Goal: Task Accomplishment & Management: Manage account settings

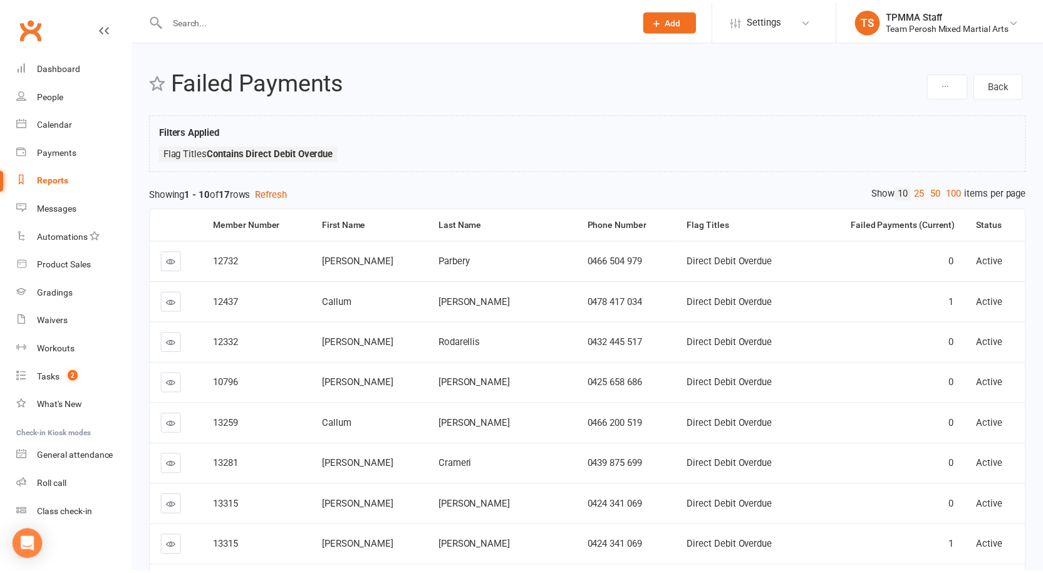
scroll to position [174, 0]
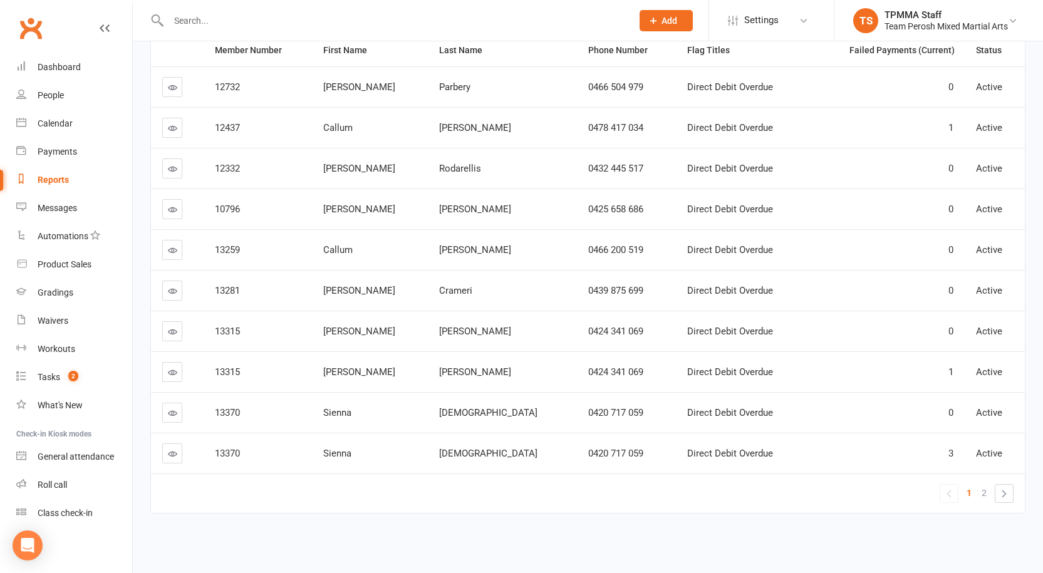
click at [589, 365] on td "0424 341 069" at bounding box center [627, 371] width 100 height 41
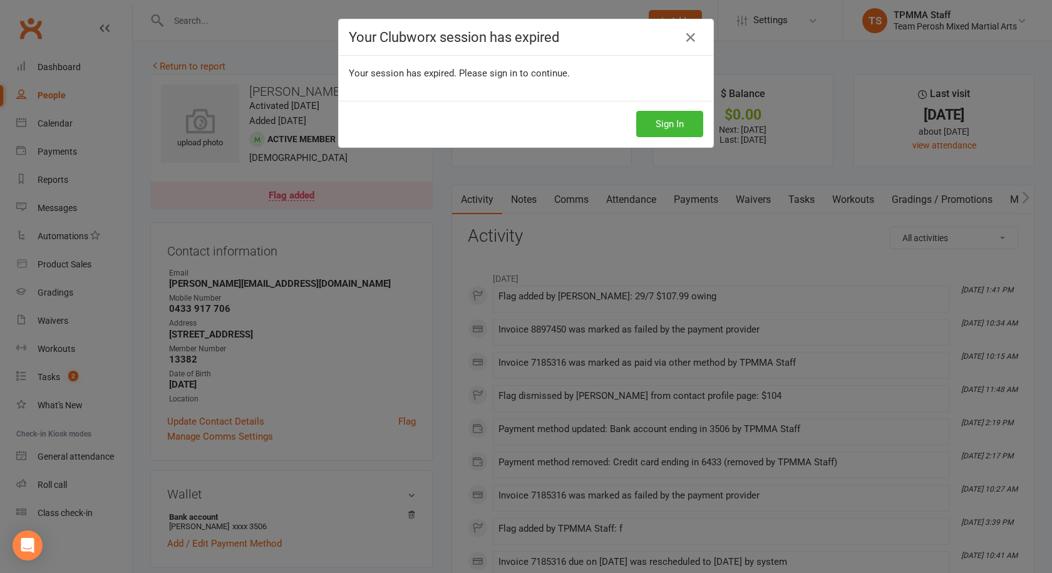
click at [626, 245] on div "Your Clubworx session has expired Your session has expired. Please sign in to c…" at bounding box center [526, 286] width 1052 height 573
click at [625, 245] on div "Your Clubworx session has expired Your session has expired. Please sign in to c…" at bounding box center [526, 286] width 1052 height 573
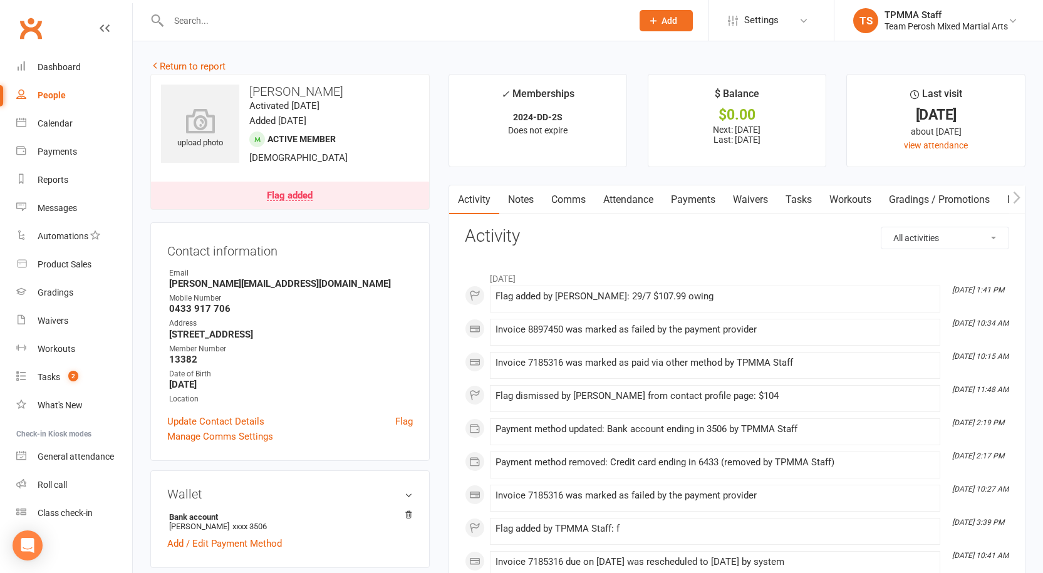
click at [293, 191] on div "Flag added" at bounding box center [290, 196] width 46 height 10
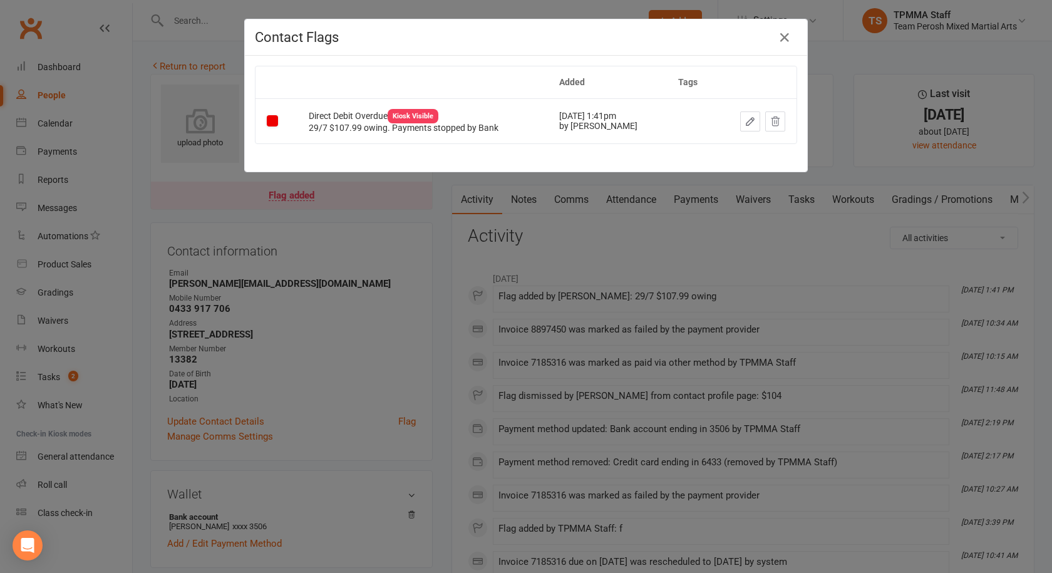
click at [745, 120] on icon "button" at bounding box center [750, 121] width 11 height 11
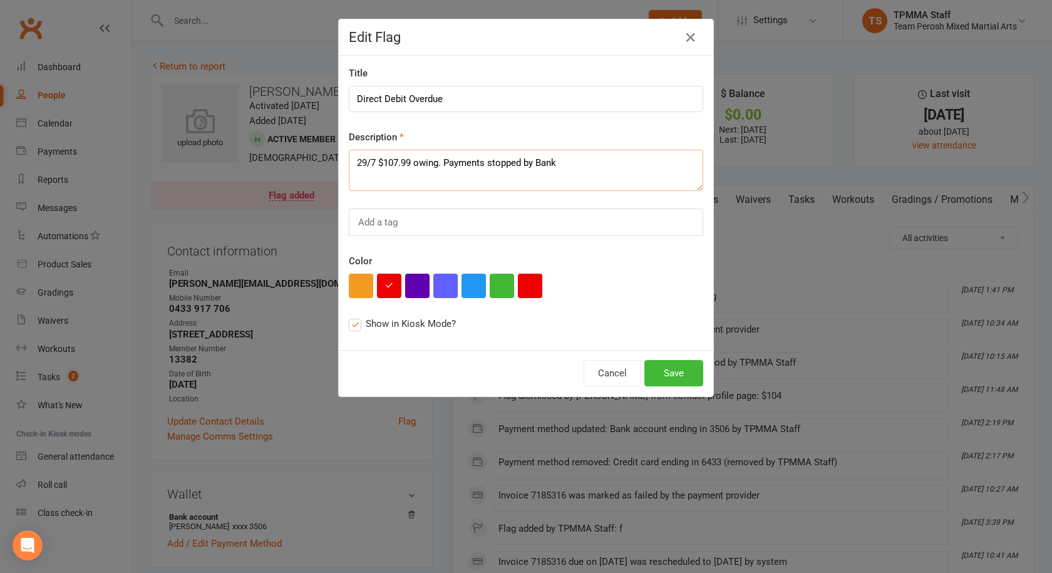
click at [350, 161] on textarea "29/7 $107.99 owing. Payments stopped by Bank" at bounding box center [526, 170] width 355 height 41
paste textarea "12/08 VM JD"
type textarea "12/08 VM JD 29/7 $107.99 owing. Payments stopped by Bank"
click at [668, 371] on button "Save" at bounding box center [674, 373] width 59 height 26
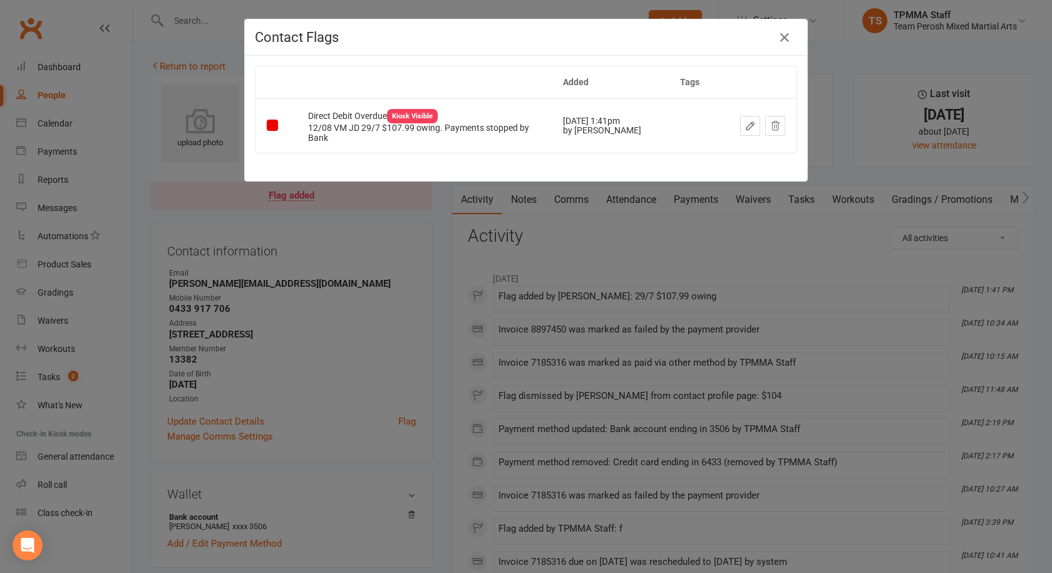
click at [475, 267] on div "Contact Flags Added Tags Direct Debit Overdue Kiosk Visible 12/08 VM JD 29/7 $1…" at bounding box center [526, 286] width 1052 height 573
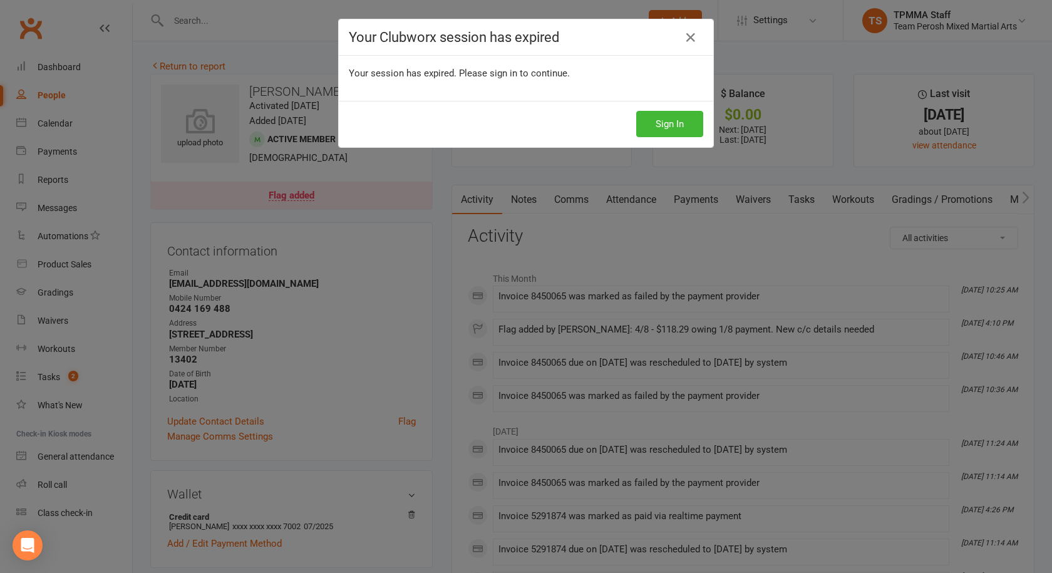
click at [508, 267] on div "Your Clubworx session has expired Your session has expired. Please sign in to c…" at bounding box center [526, 286] width 1052 height 573
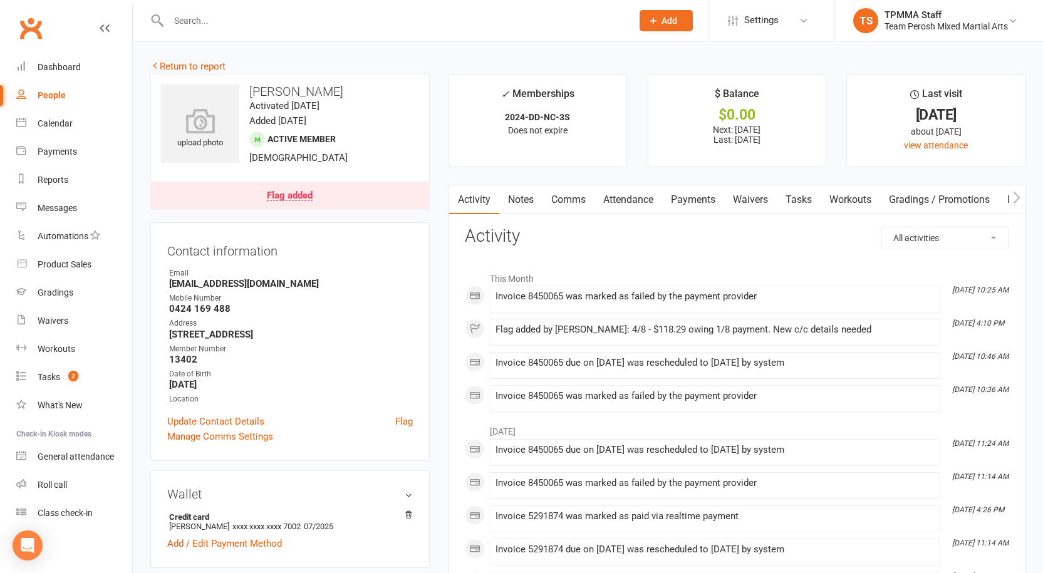
click at [308, 195] on div "Flag added" at bounding box center [290, 196] width 46 height 10
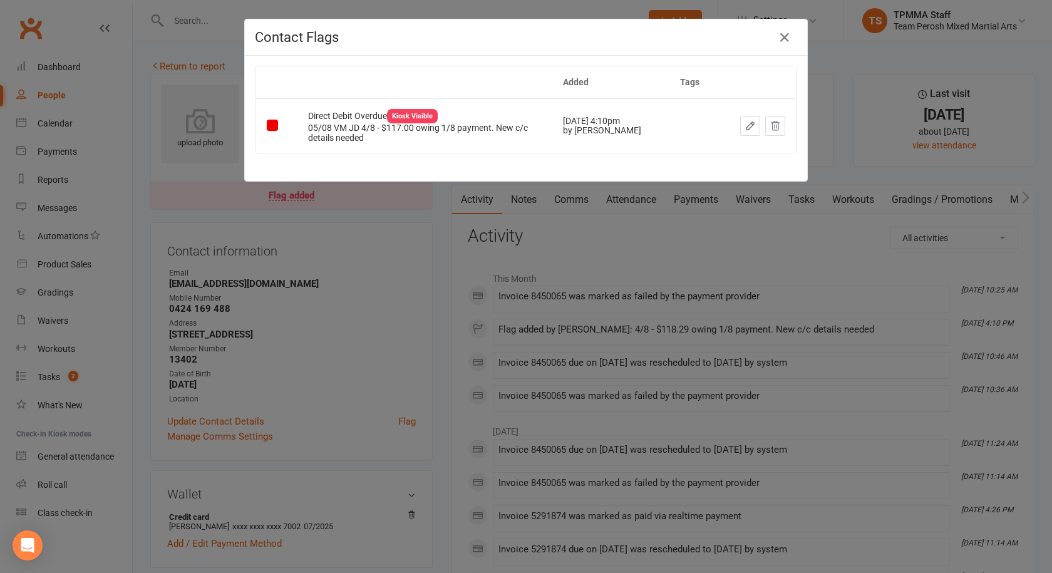
click at [740, 127] on button "button" at bounding box center [750, 126] width 20 height 20
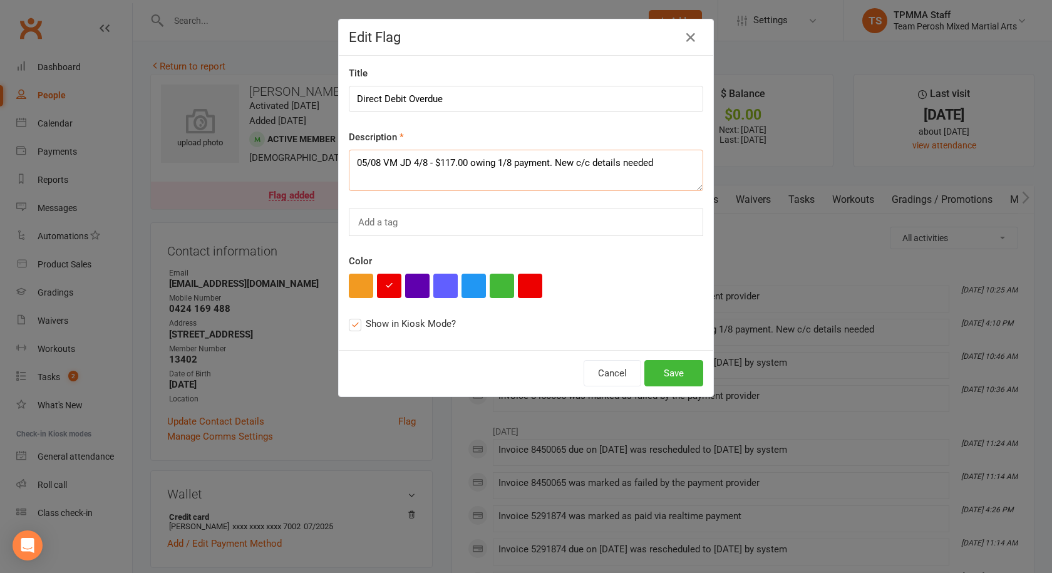
click at [350, 161] on textarea "05/08 VM JD 4/8 - $117.00 owing 1/8 payment. New c/c details needed" at bounding box center [526, 170] width 355 height 41
paste textarea "12/08 VM JD"
click at [408, 162] on textarea "12/08 VM JD 05/08 VM JD 4/8 - $117.00 owing 1/8 payment. New c/c details needed" at bounding box center [526, 170] width 355 height 41
drag, startPoint x: 408, startPoint y: 162, endPoint x: 463, endPoint y: 159, distance: 54.6
click at [463, 159] on textarea "12/08 VM JD 05/08 VM JD 4/8 - $117.00 owing 1/8 payment. New c/c details needed" at bounding box center [526, 170] width 355 height 41
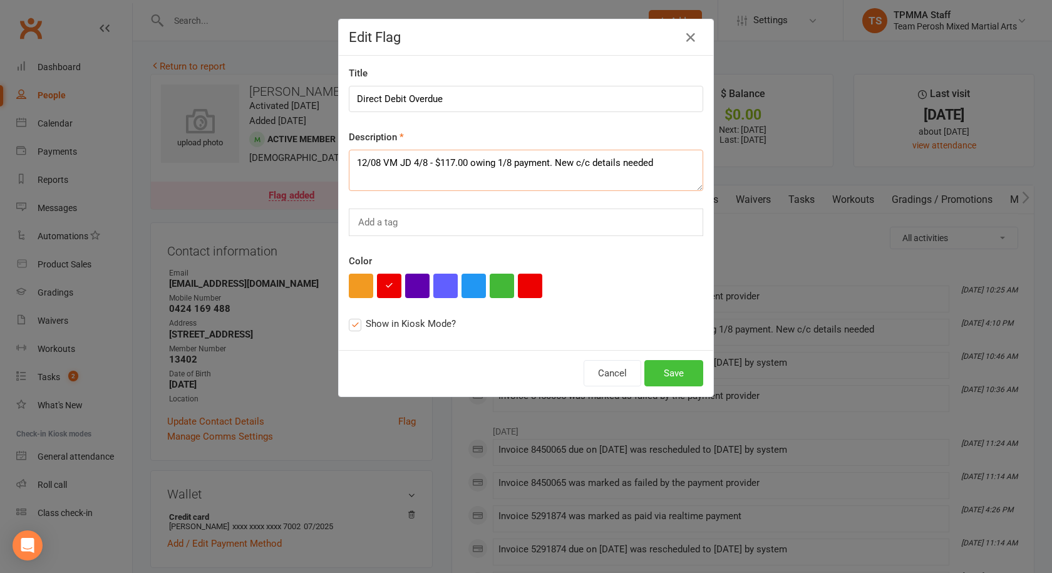
type textarea "12/08 VM JD 4/8 - $117.00 owing 1/8 payment. New c/c details needed"
click at [689, 371] on button "Save" at bounding box center [674, 373] width 59 height 26
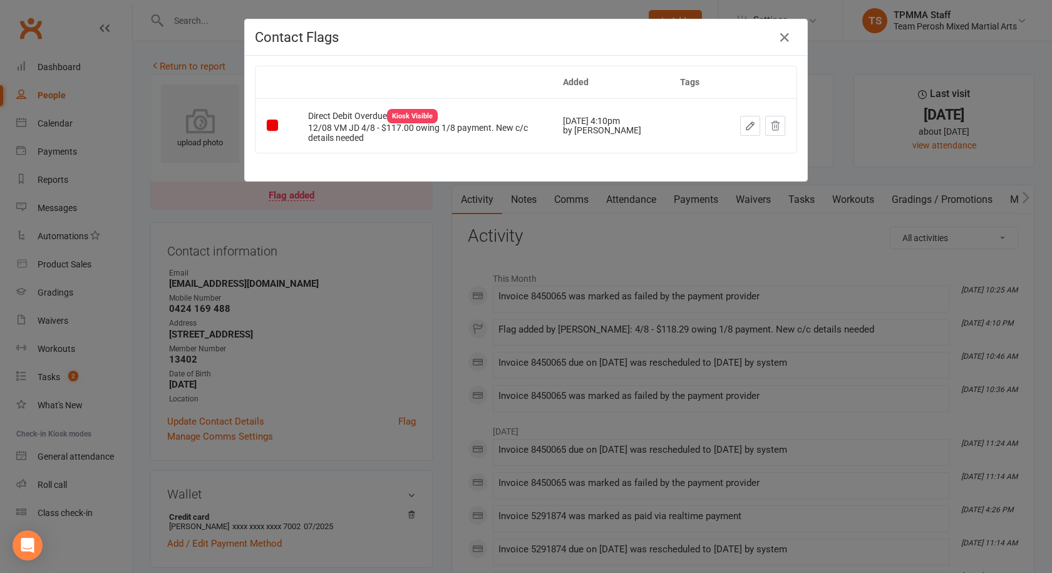
click at [602, 281] on div "Contact Flags Added Tags Direct Debit Overdue Kiosk Visible 12/08 VM JD 4/8 - $…" at bounding box center [526, 286] width 1052 height 573
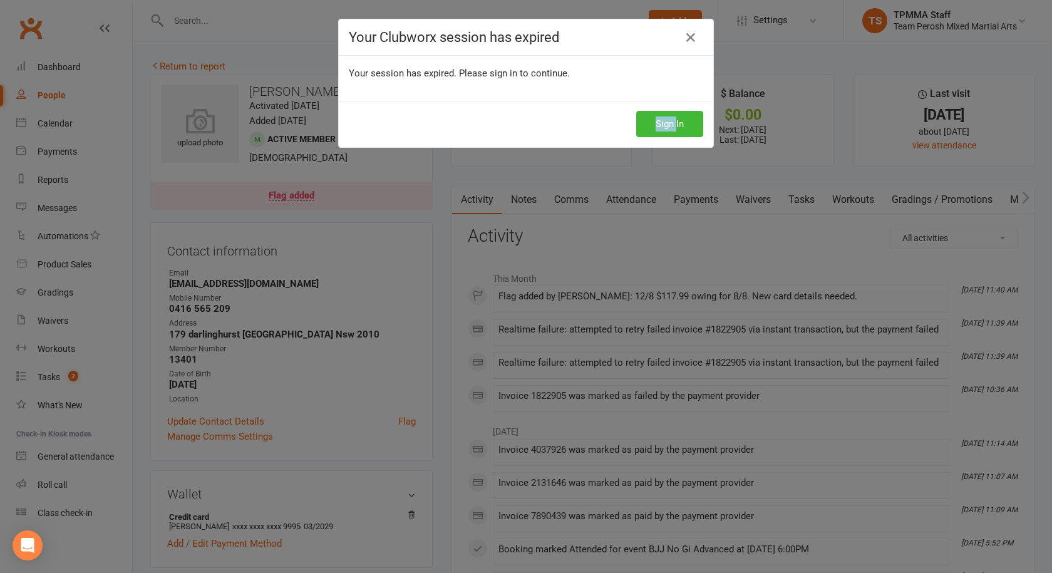
click at [430, 249] on div "Your Clubworx session has expired Your session has expired. Please sign in to c…" at bounding box center [526, 286] width 1052 height 573
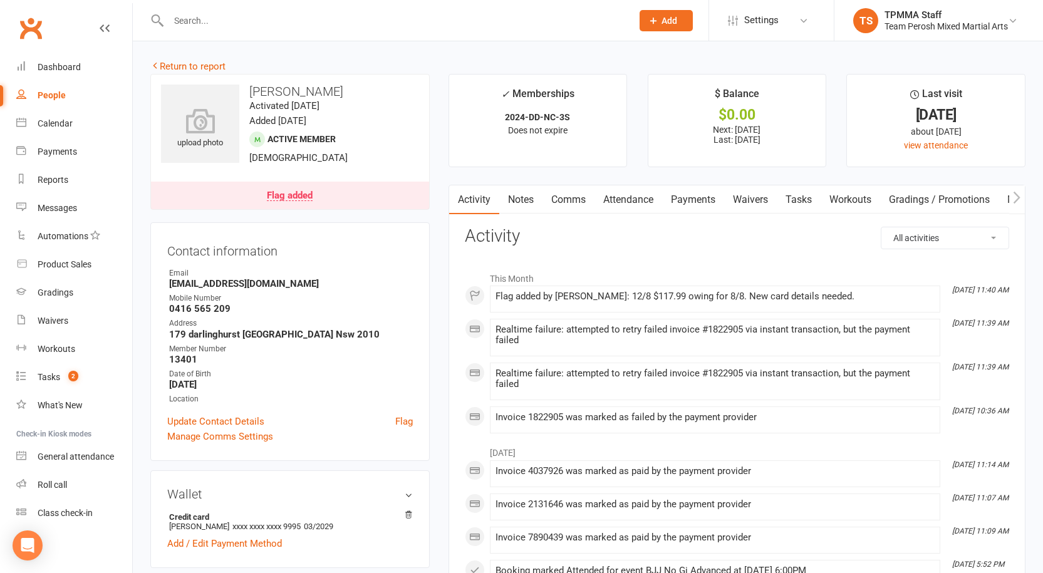
click at [306, 191] on div "Flag added" at bounding box center [290, 196] width 46 height 10
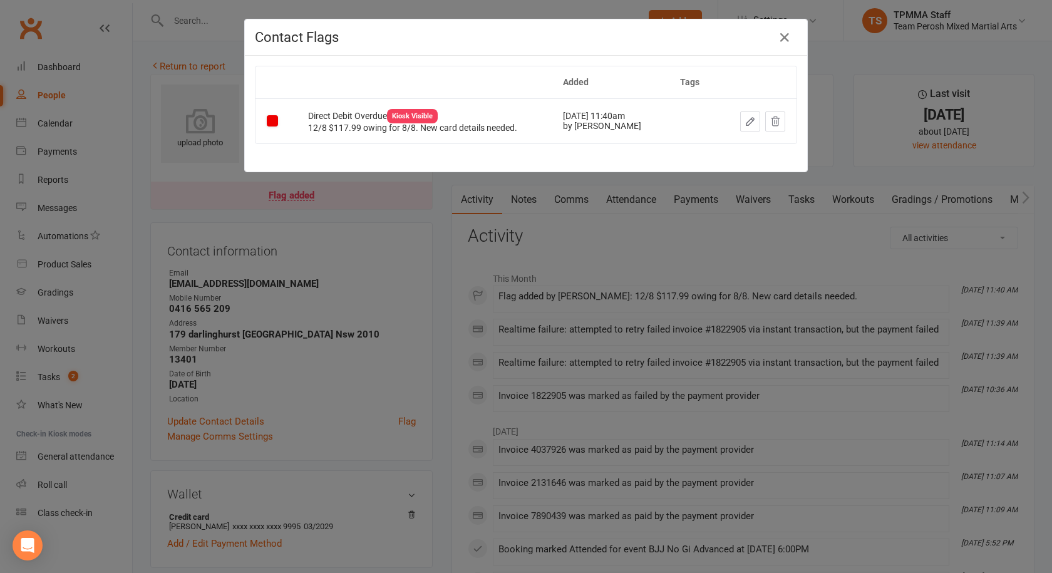
click at [747, 120] on icon "button" at bounding box center [750, 121] width 11 height 11
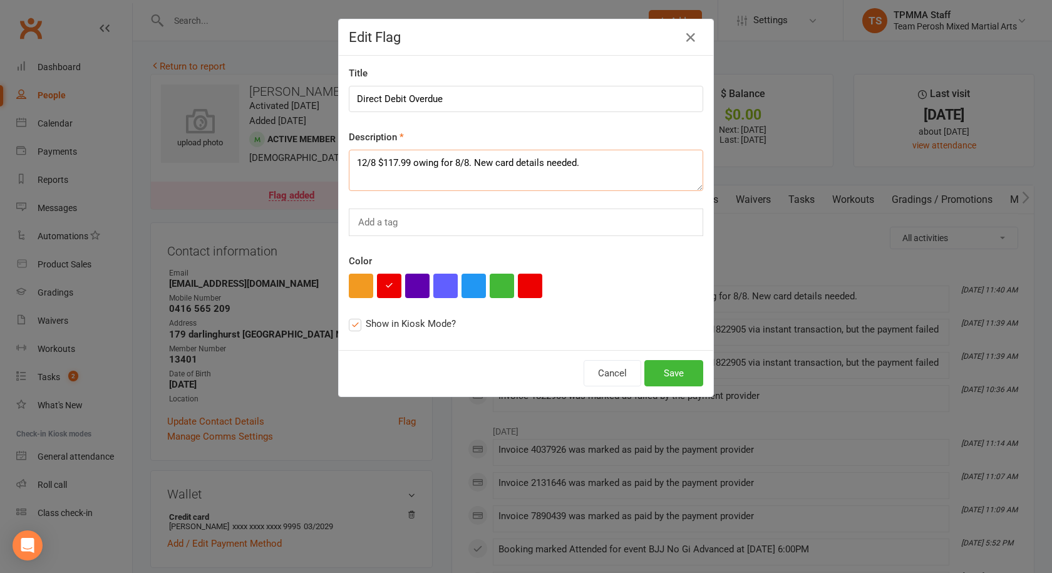
click at [350, 161] on textarea "12/8 $117.99 owing for 8/8. New card details needed." at bounding box center [526, 170] width 355 height 41
paste textarea "12/08 VM JD"
type textarea "12/08 VM JD 12/8 $117.99 owing for 8/8. New card details needed."
click at [677, 373] on button "Save" at bounding box center [674, 373] width 59 height 26
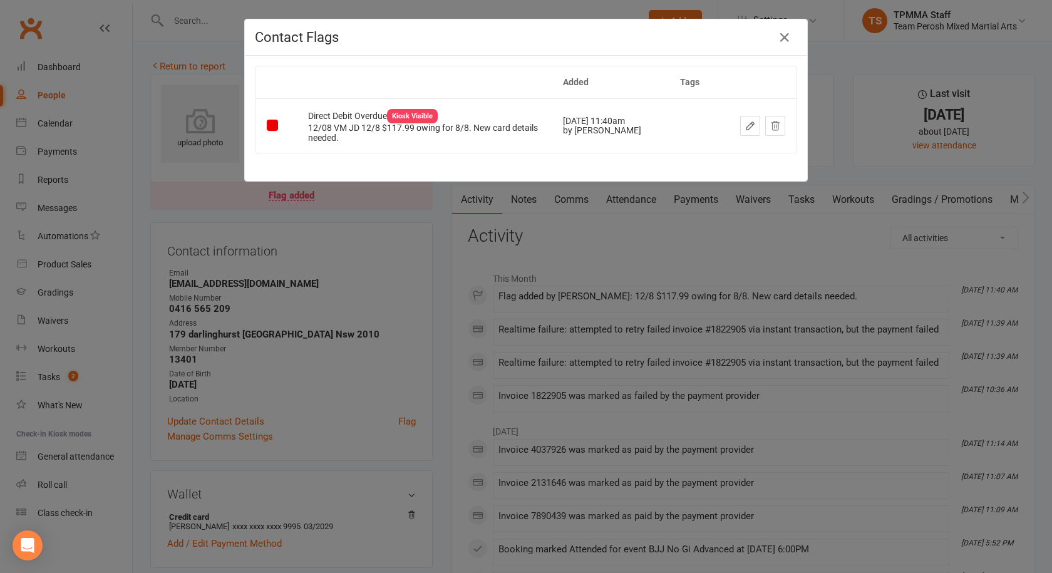
click at [415, 288] on div "Contact Flags Added Tags Direct Debit Overdue Kiosk Visible 12/08 VM JD 12/8 $1…" at bounding box center [526, 286] width 1052 height 573
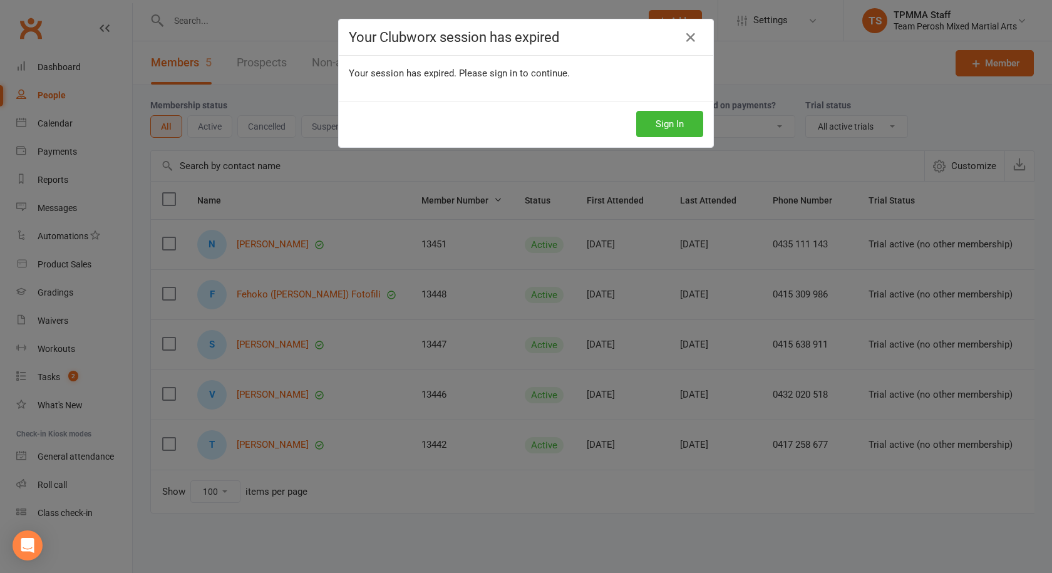
select select "false"
select select "active_trial"
select select "100"
click at [578, 202] on div "Your Clubworx session has expired Your session has expired. Please sign in to c…" at bounding box center [526, 286] width 1052 height 573
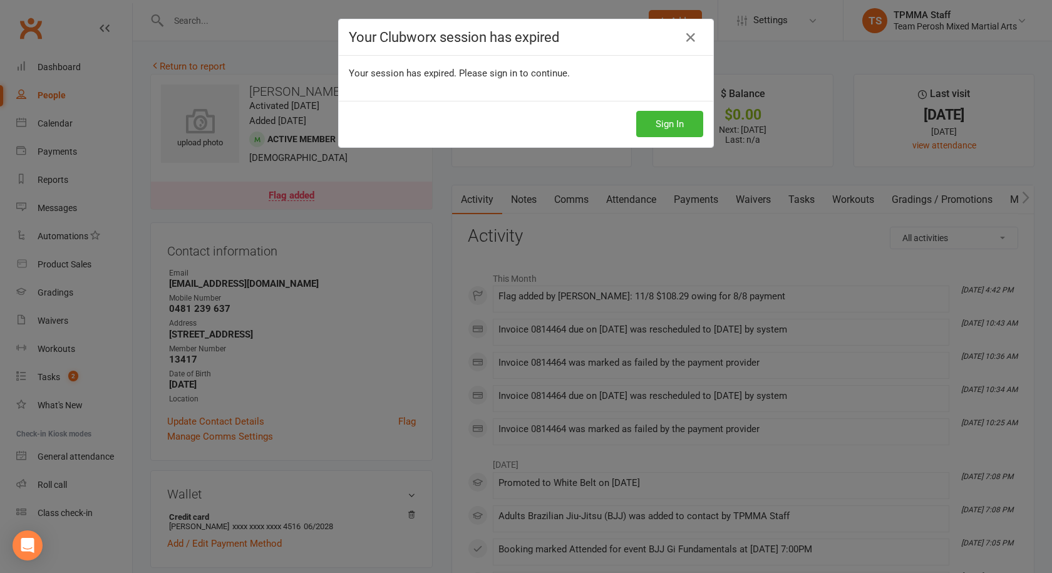
click at [489, 239] on div "Your Clubworx session has expired Your session has expired. Please sign in to c…" at bounding box center [526, 286] width 1052 height 573
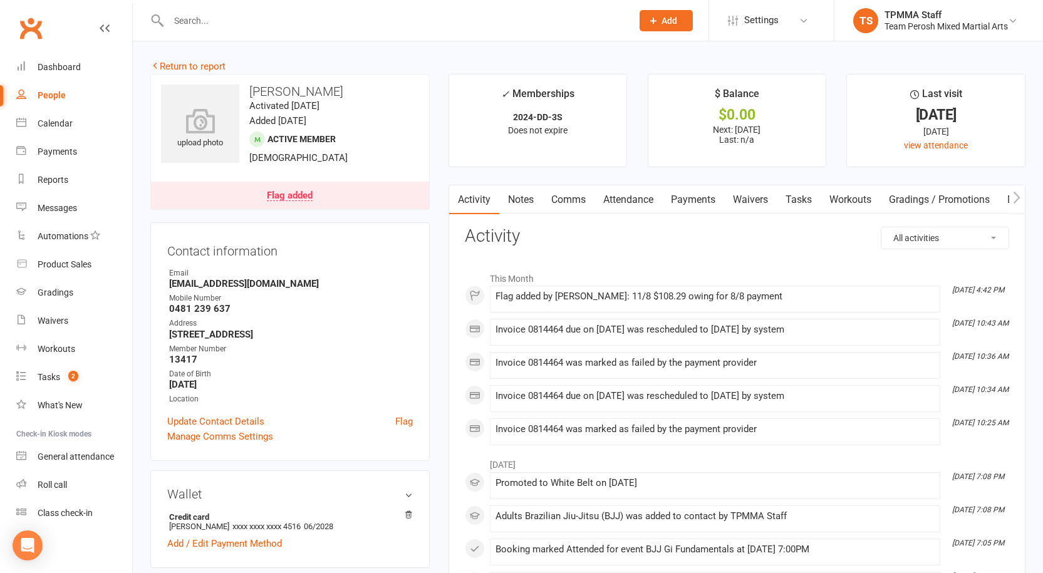
click at [308, 194] on div "Flag added" at bounding box center [290, 196] width 46 height 10
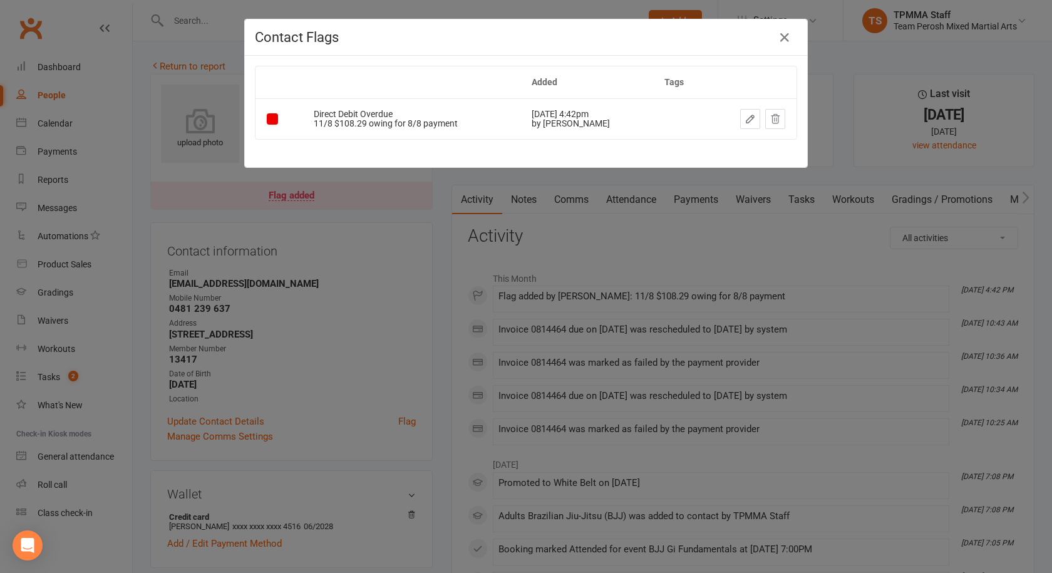
click at [745, 118] on icon "button" at bounding box center [750, 118] width 11 height 11
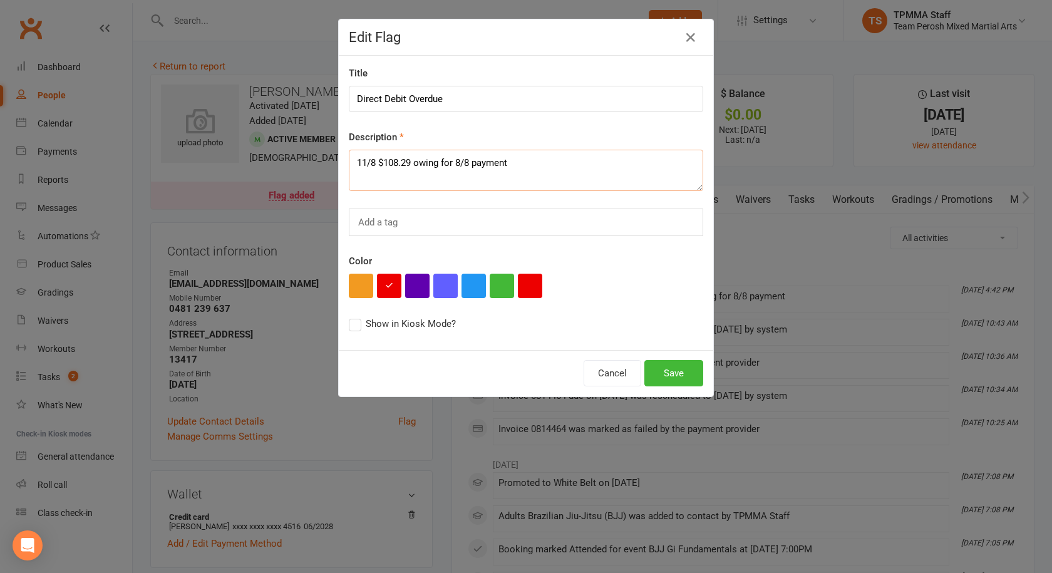
click at [351, 160] on textarea "11/8 $108.29 owing for 8/8 payment" at bounding box center [526, 170] width 355 height 41
paste textarea "12/08 VM JD"
type textarea "12/08 VM JD 11/8 $108.29 owing for 8/8 payment"
click at [684, 373] on button "Save" at bounding box center [674, 373] width 59 height 26
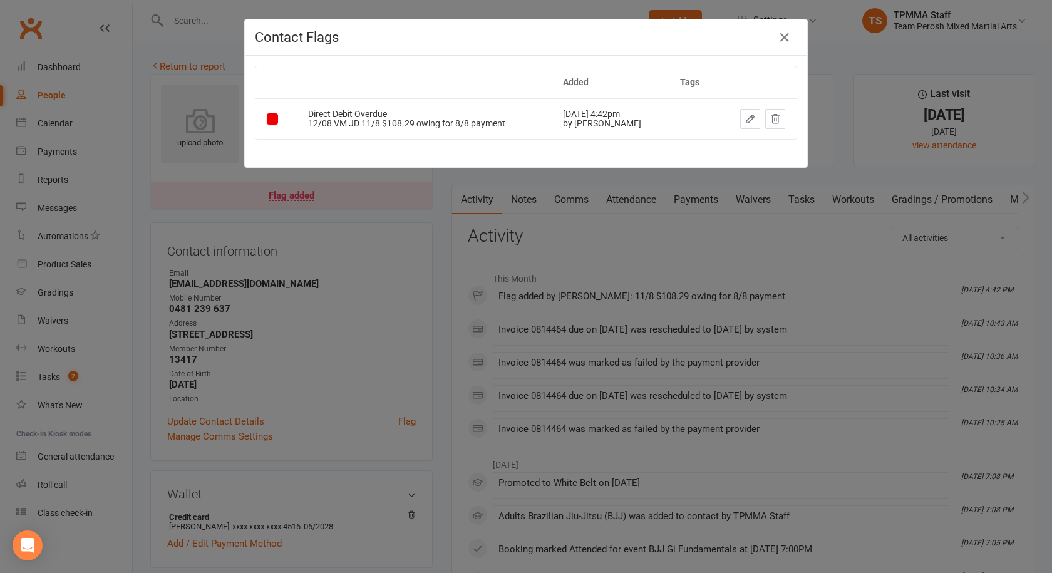
click at [509, 329] on div "Contact Flags Added Tags Direct Debit Overdue 12/08 VM JD 11/8 $108.29 owing fo…" at bounding box center [526, 286] width 1052 height 573
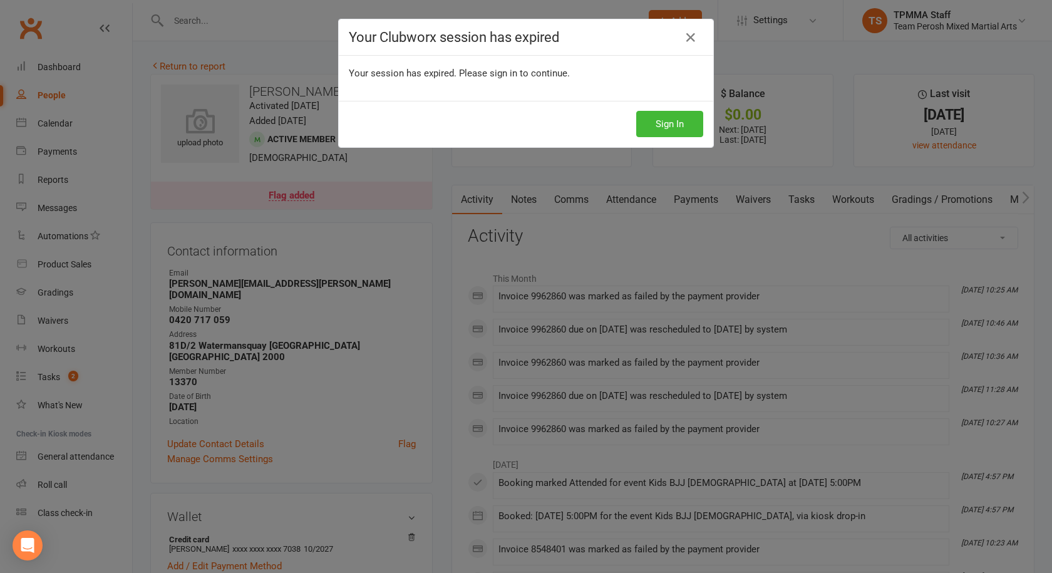
click at [476, 248] on div "Your Clubworx session has expired Your session has expired. Please sign in to c…" at bounding box center [526, 286] width 1052 height 573
click at [360, 197] on div "Your Clubworx session has expired Your session has expired. Please sign in to c…" at bounding box center [526, 286] width 1052 height 573
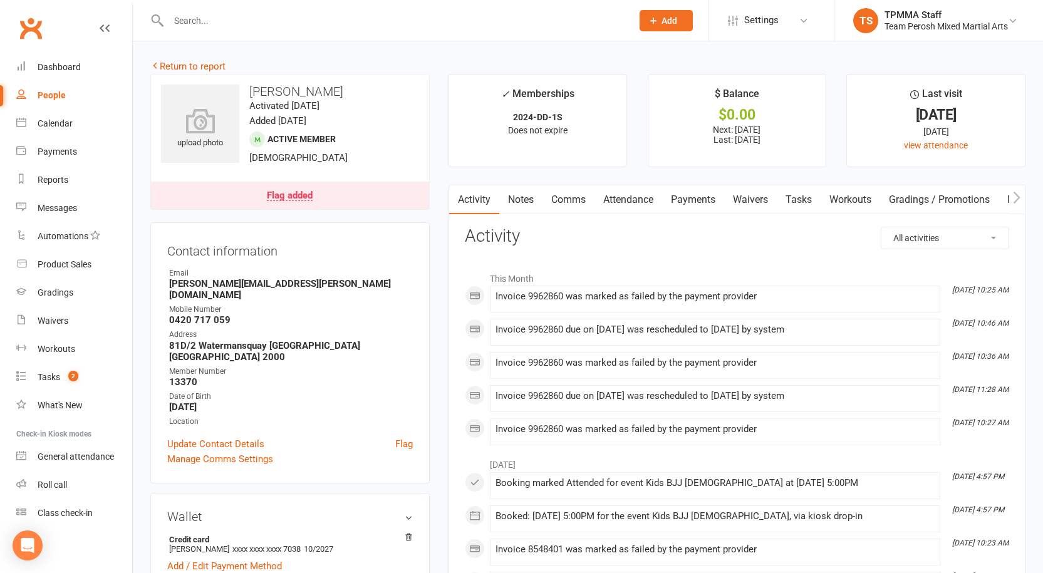
click at [288, 192] on div "Flag added" at bounding box center [290, 196] width 46 height 10
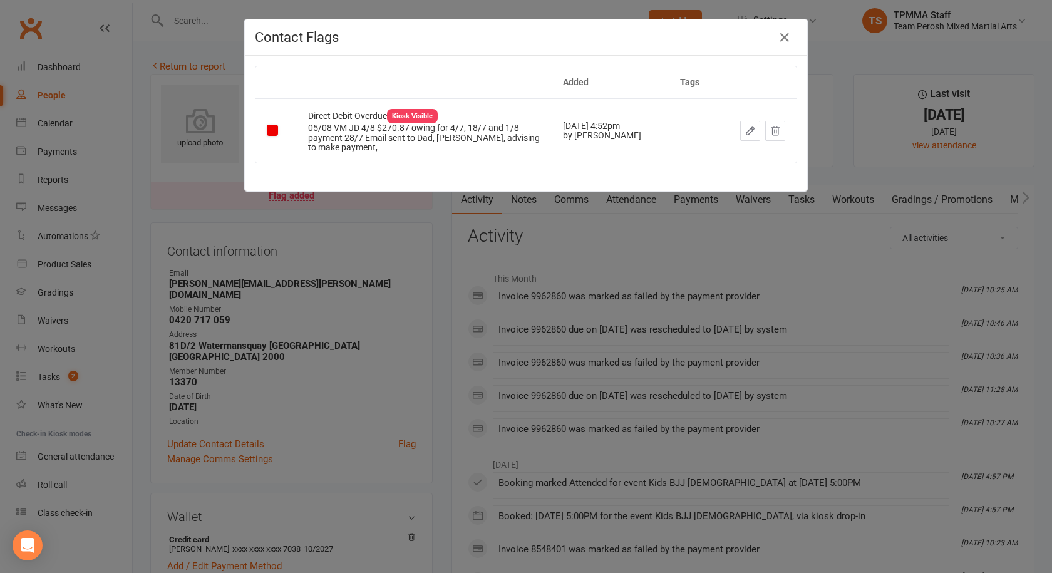
click at [747, 125] on icon "button" at bounding box center [750, 130] width 11 height 11
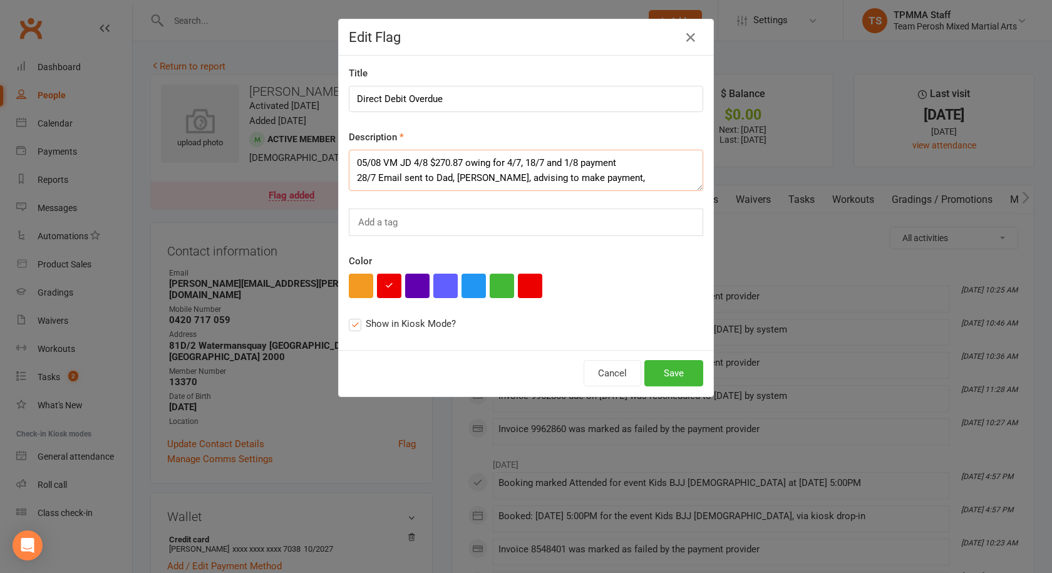
click at [359, 160] on textarea "05/08 VM JD 4/8 $270.87 owing for 4/7, 18/7 and 1/8 payment 28/7 Email sent to …" at bounding box center [526, 170] width 355 height 41
drag, startPoint x: 359, startPoint y: 160, endPoint x: 396, endPoint y: 155, distance: 37.4
click at [396, 155] on textarea "05/08 VM JD 4/8 $270.87 owing for 4/7, 18/7 and 1/8 payment 28/7 Email sent to …" at bounding box center [526, 170] width 355 height 41
paste textarea "12/08 VM JD"
type textarea "12/08 VM JD 4/8 $270.87 owing for 4/7, 18/7 and 1/8 payment 28/7 Email sent to …"
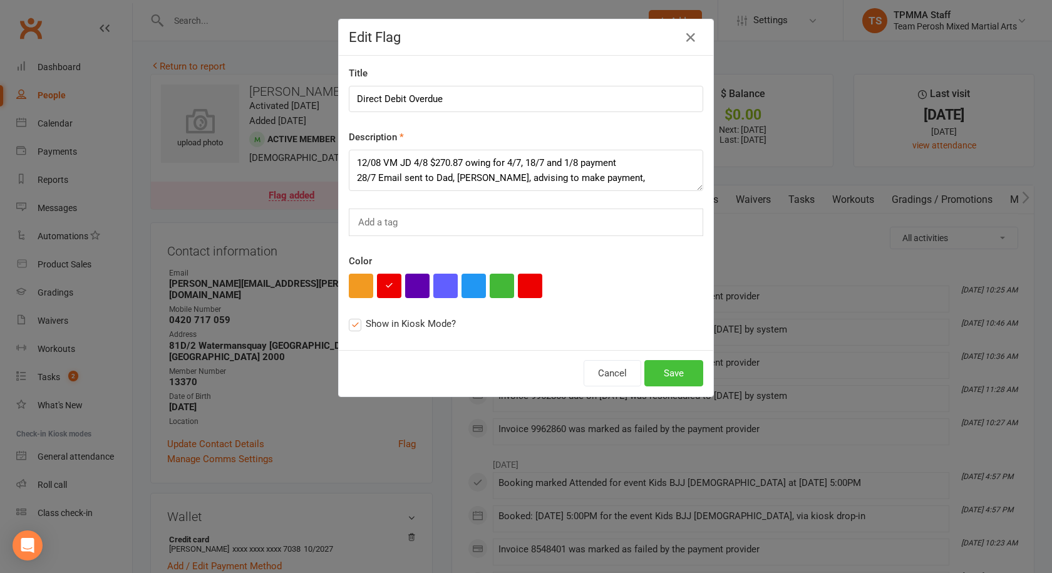
click at [653, 374] on button "Save" at bounding box center [674, 373] width 59 height 26
